Goal: Find specific page/section

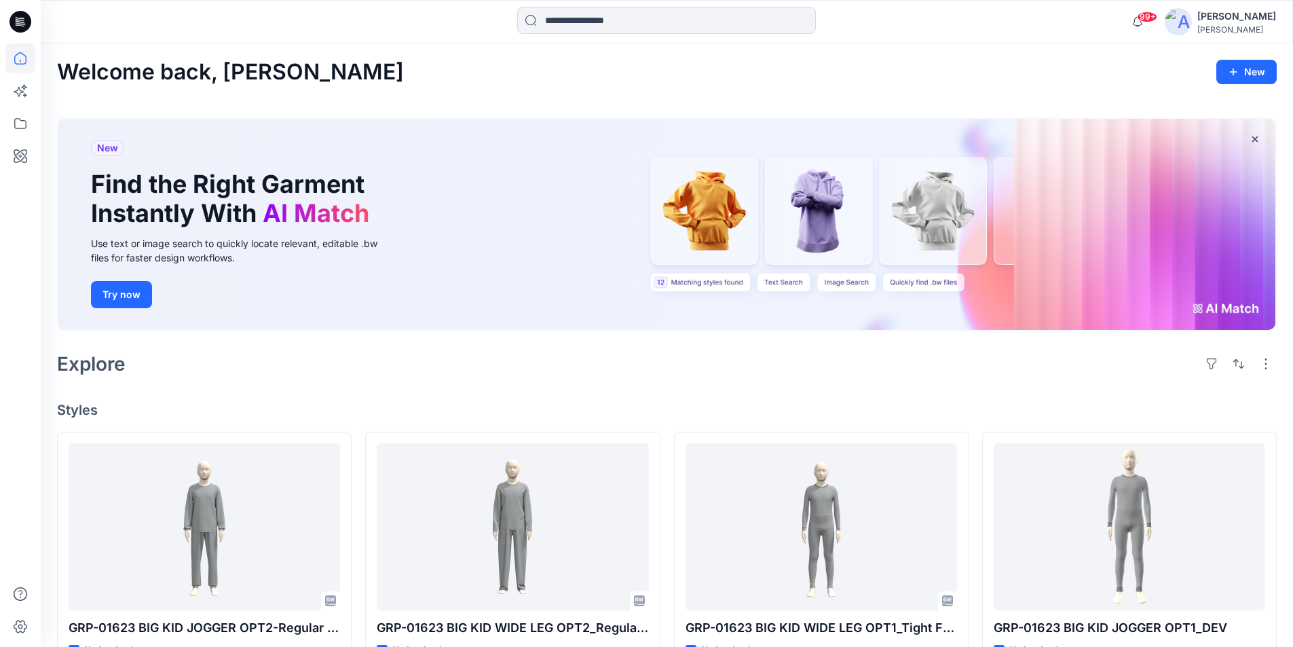
scroll to position [407, 0]
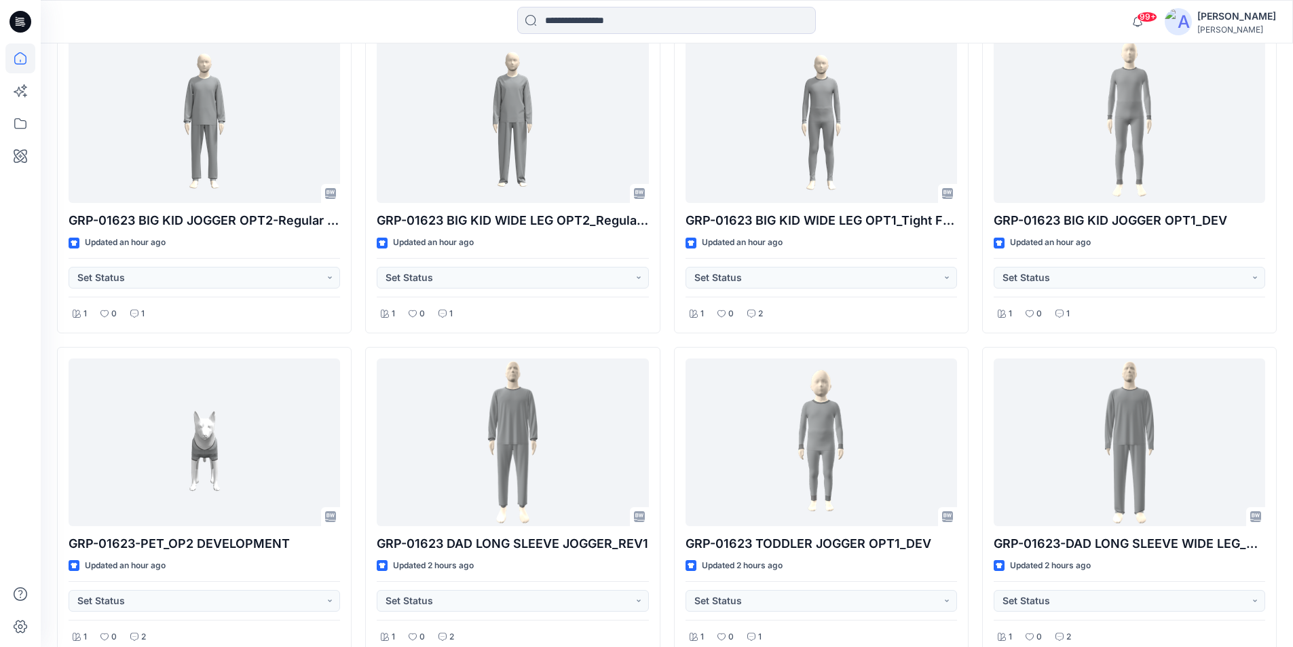
click at [14, 16] on icon at bounding box center [21, 22] width 22 height 22
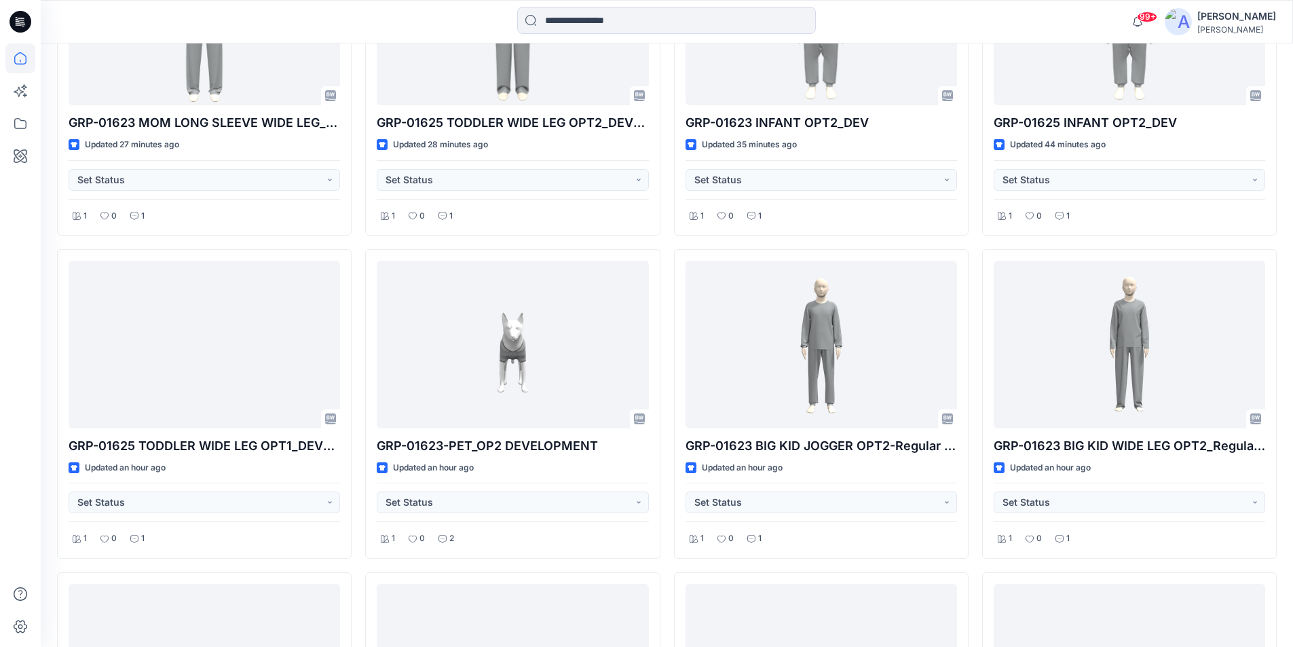
scroll to position [776, 0]
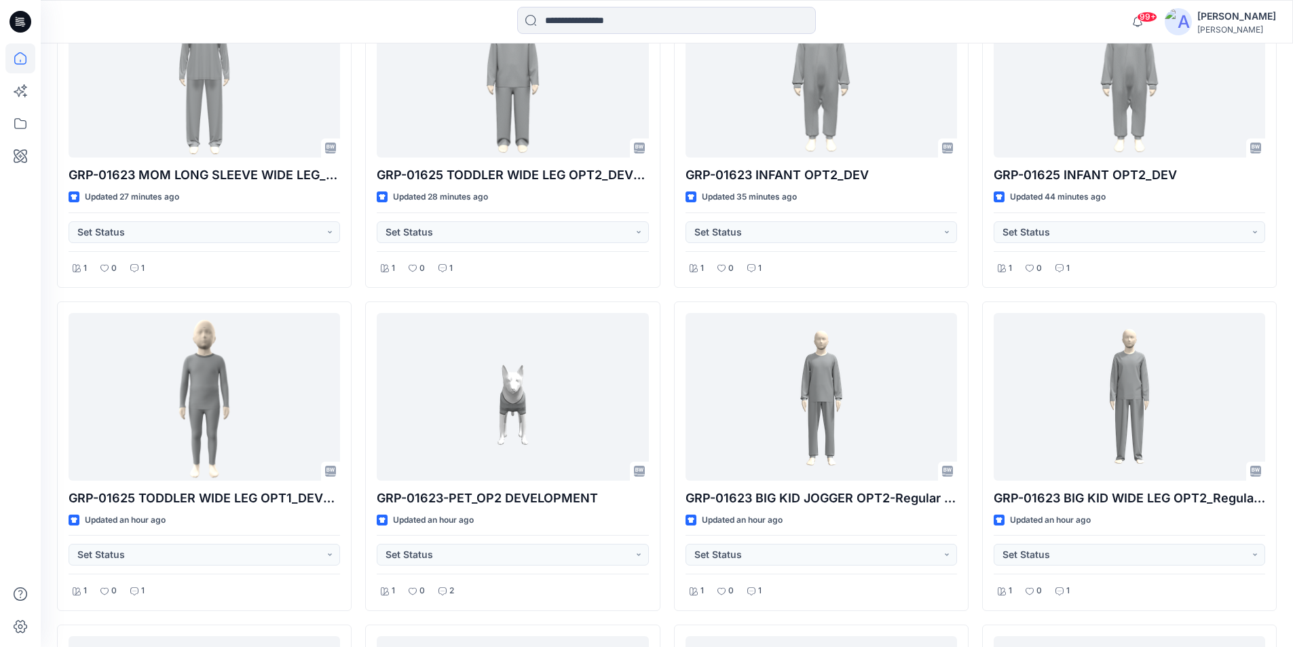
click at [17, 24] on icon at bounding box center [21, 22] width 22 height 22
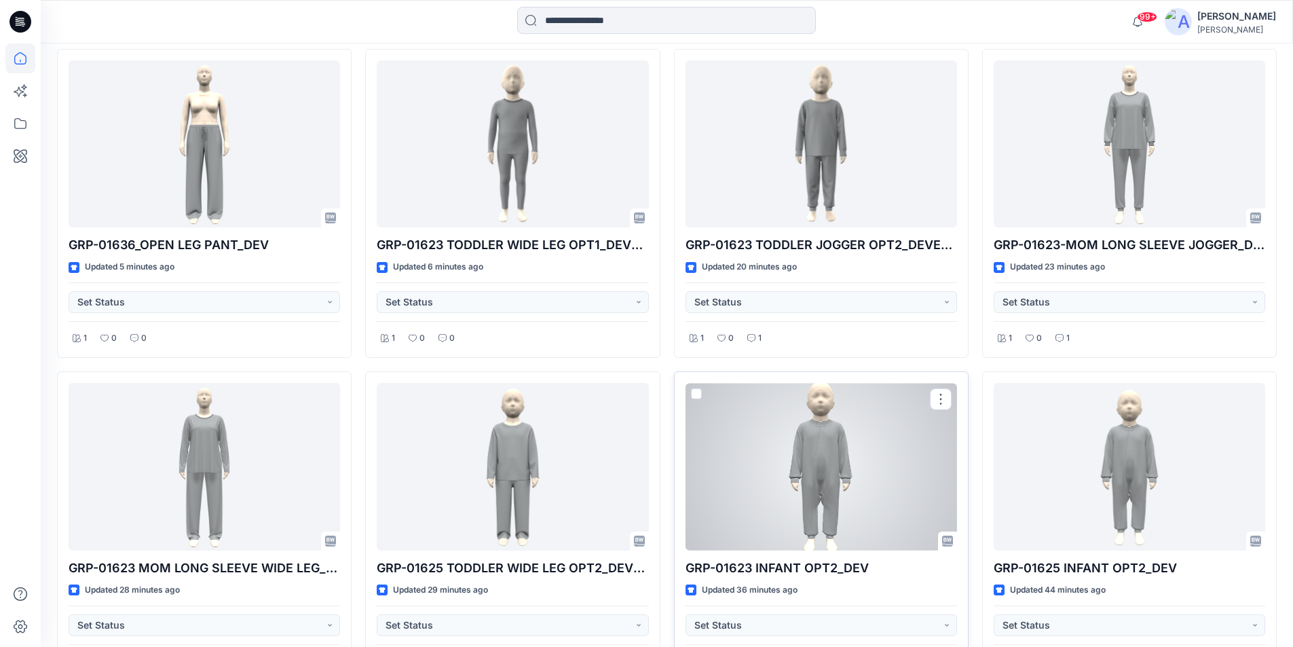
scroll to position [407, 0]
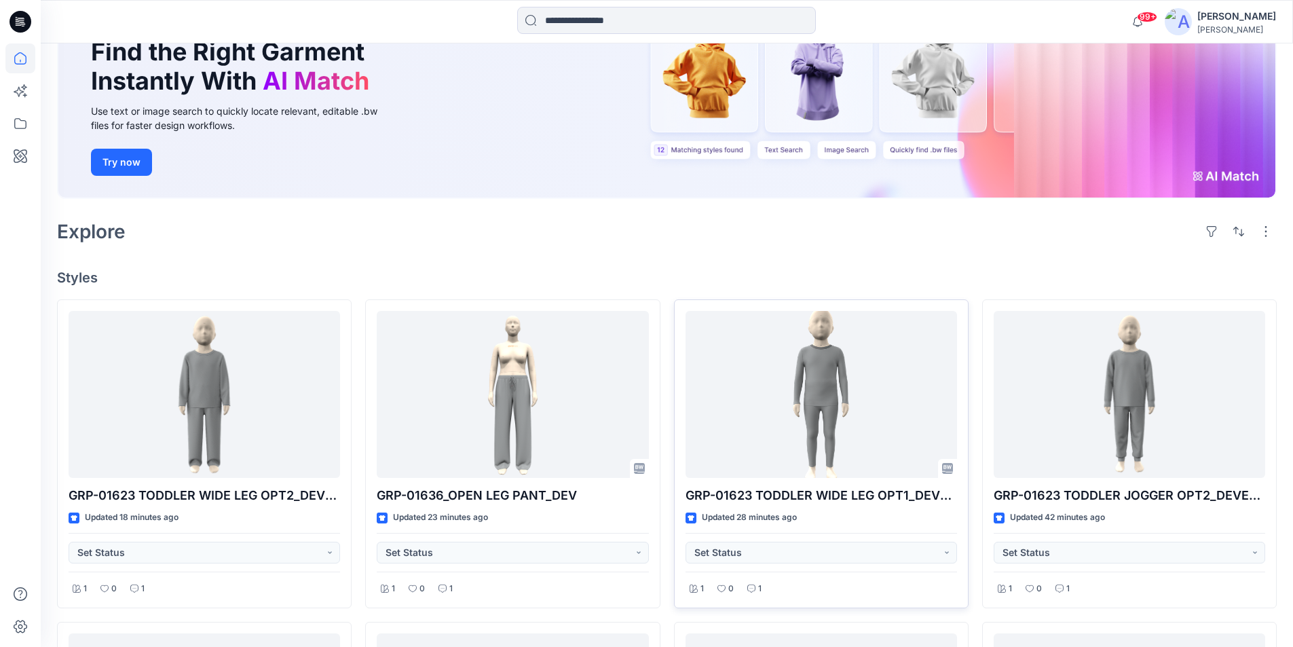
scroll to position [136, 0]
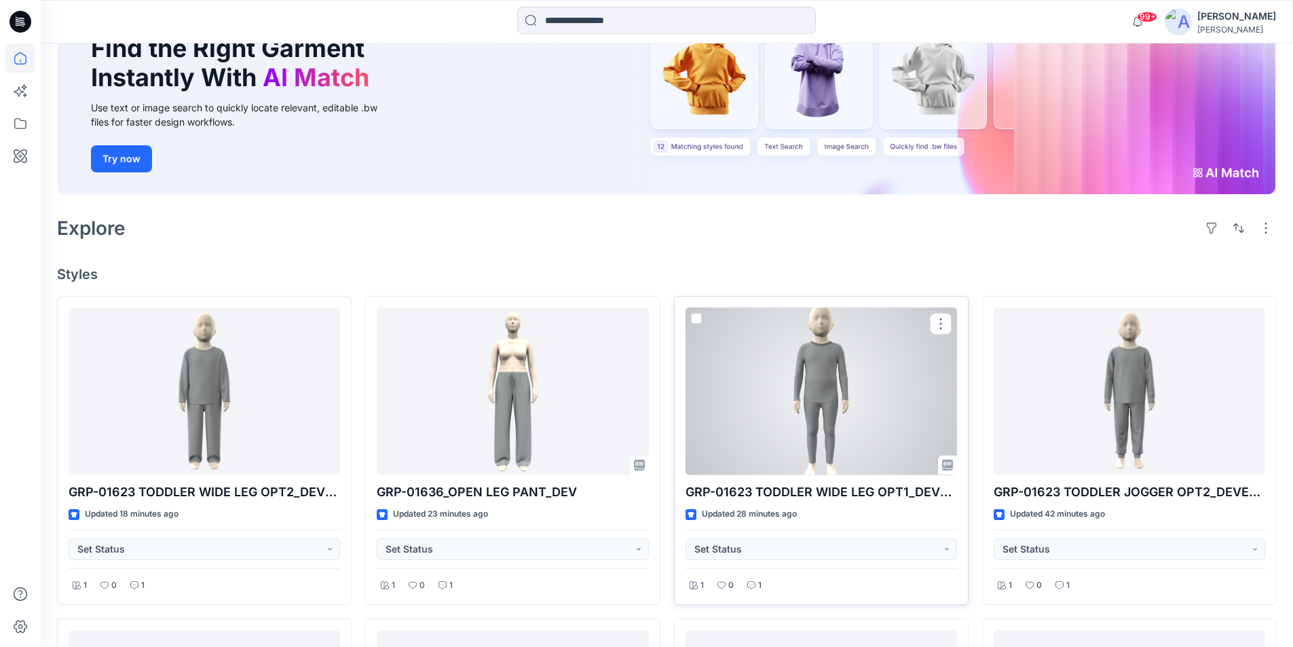
click at [821, 385] on div at bounding box center [820, 391] width 271 height 168
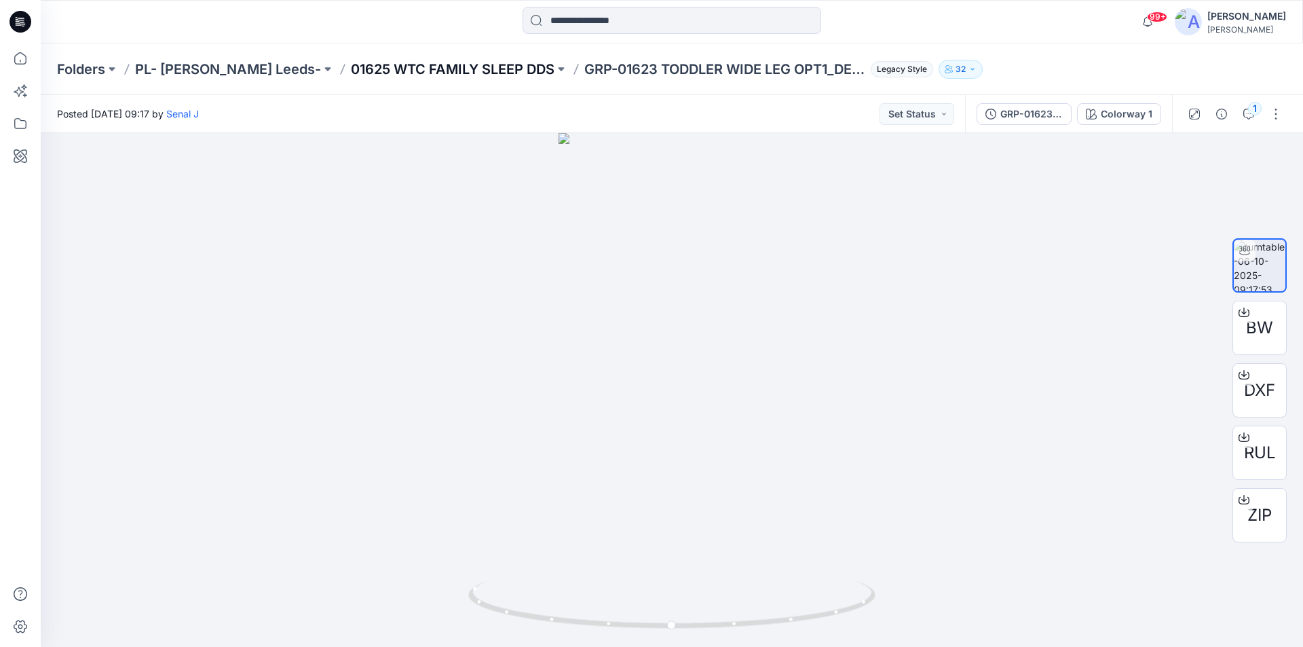
click at [417, 71] on p "01625 WTC FAMILY SLEEP DDS" at bounding box center [453, 69] width 204 height 19
